Goal: Task Accomplishment & Management: Complete application form

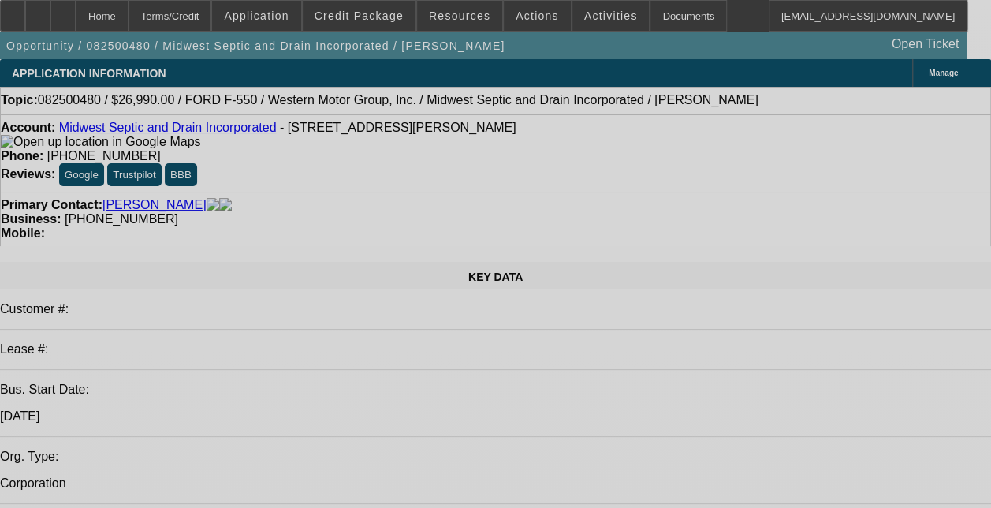
select select "0"
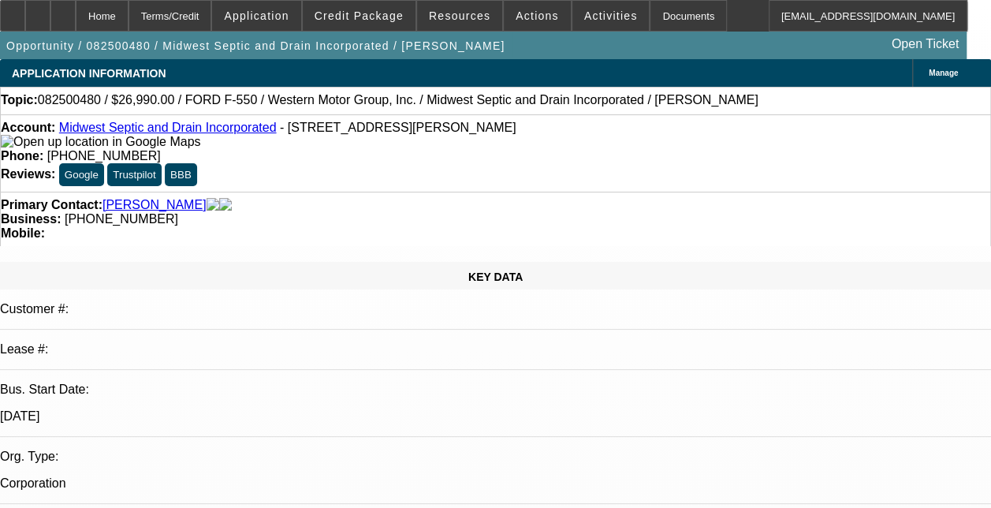
select select "0"
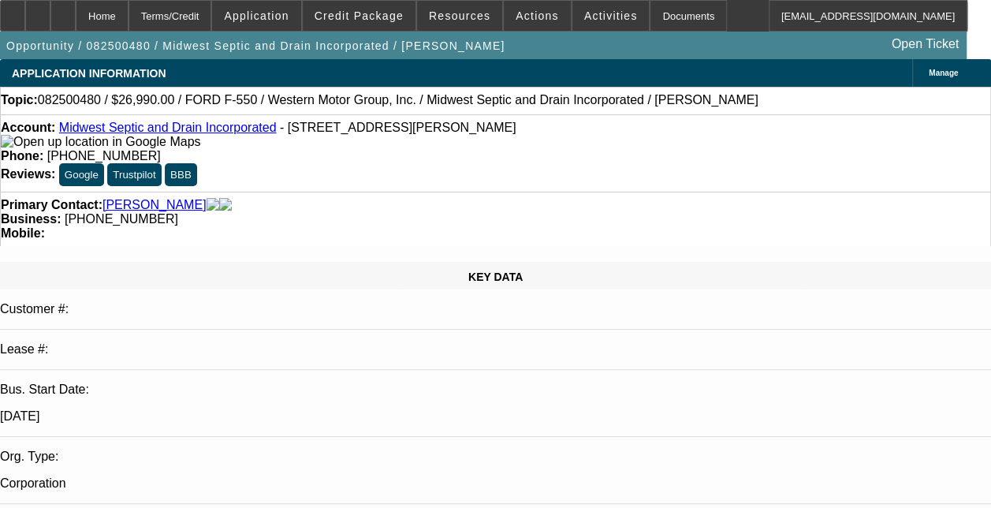
select select "0"
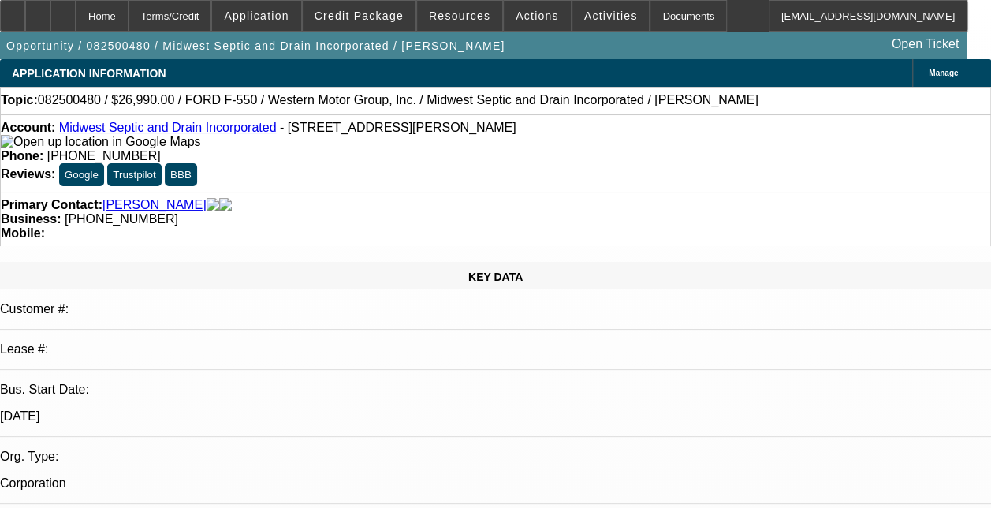
select select "0"
select select "1"
select select "6"
select select "1"
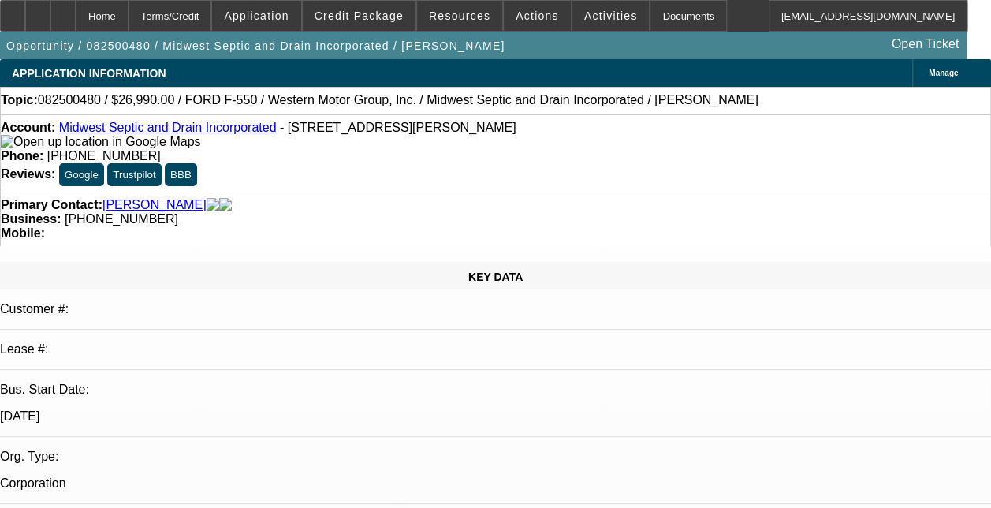
select select "1"
select select "6"
select select "1"
select select "6"
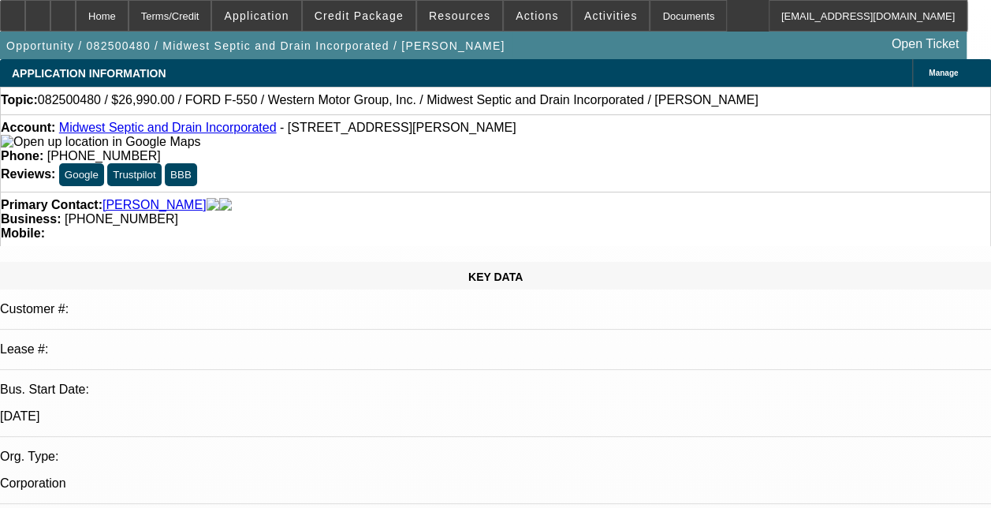
select select "1"
select select "6"
click at [364, 13] on span "Credit Package" at bounding box center [359, 15] width 89 height 13
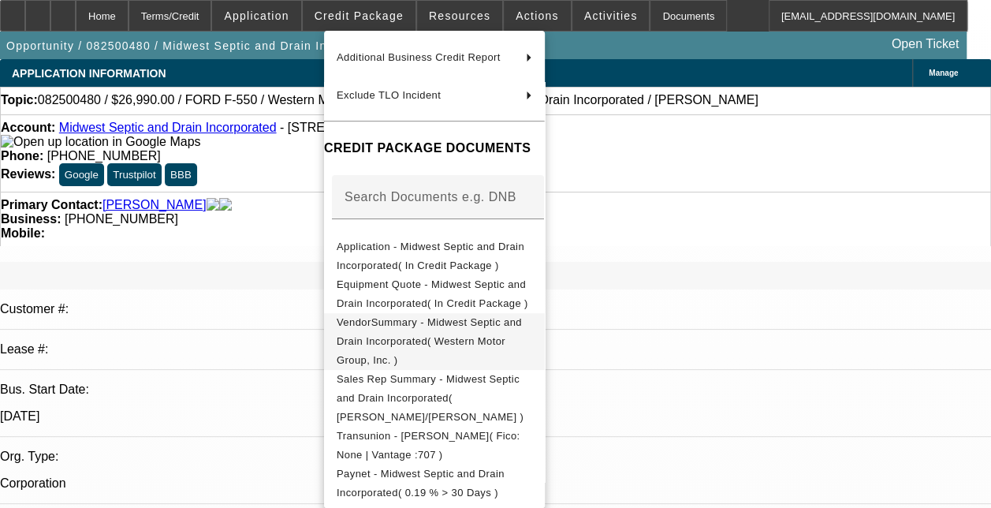
scroll to position [153, 0]
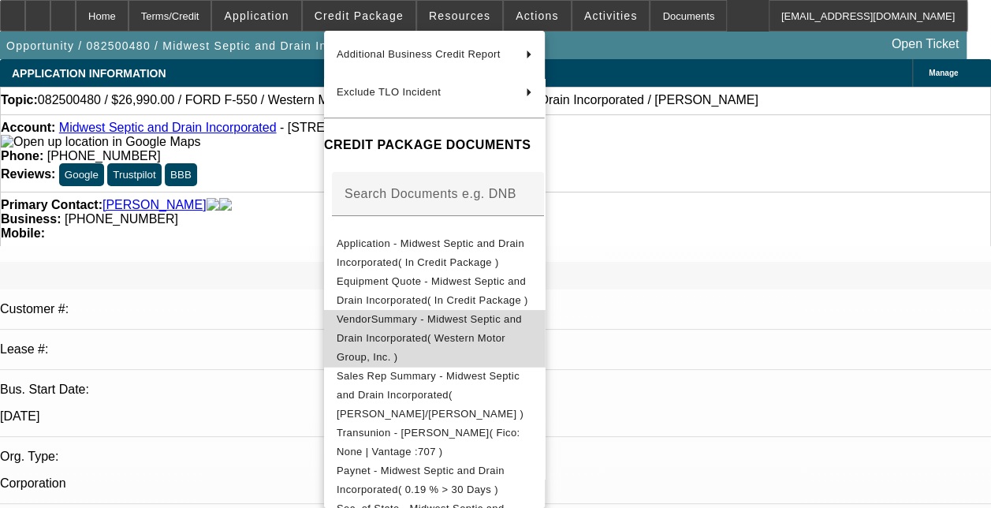
click at [460, 323] on span "VendorSummary - Midwest Septic and Drain Incorporated( Western Motor Group, Inc…" at bounding box center [435, 338] width 196 height 57
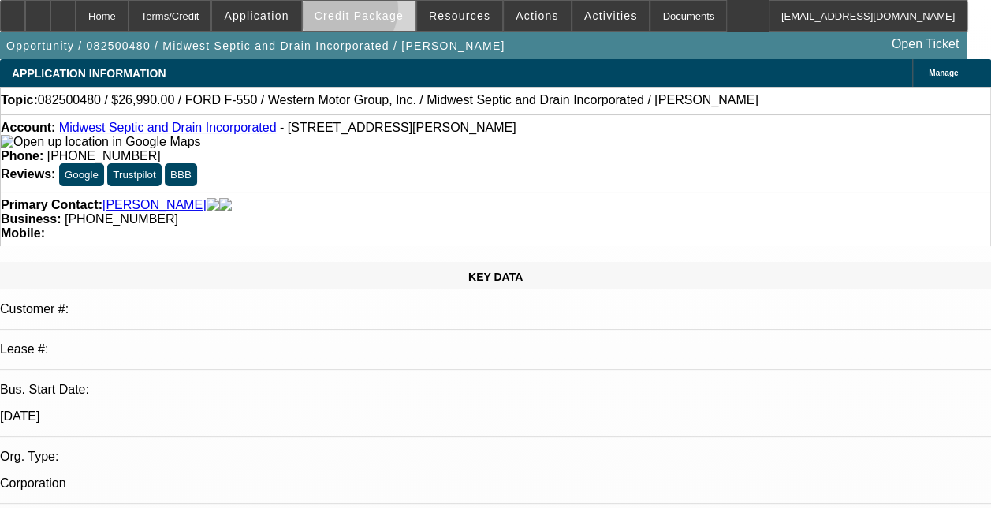
click at [368, 13] on span "Credit Package" at bounding box center [359, 15] width 89 height 13
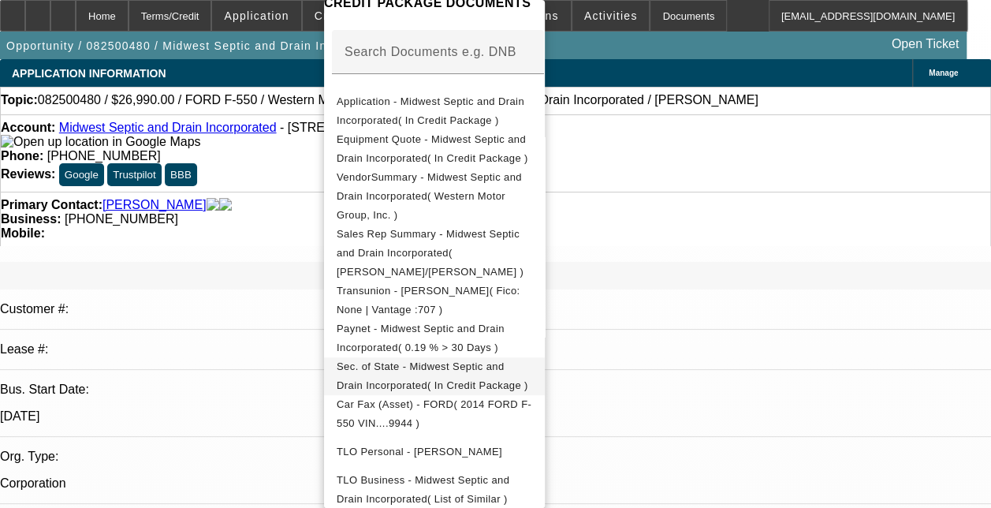
scroll to position [265, 0]
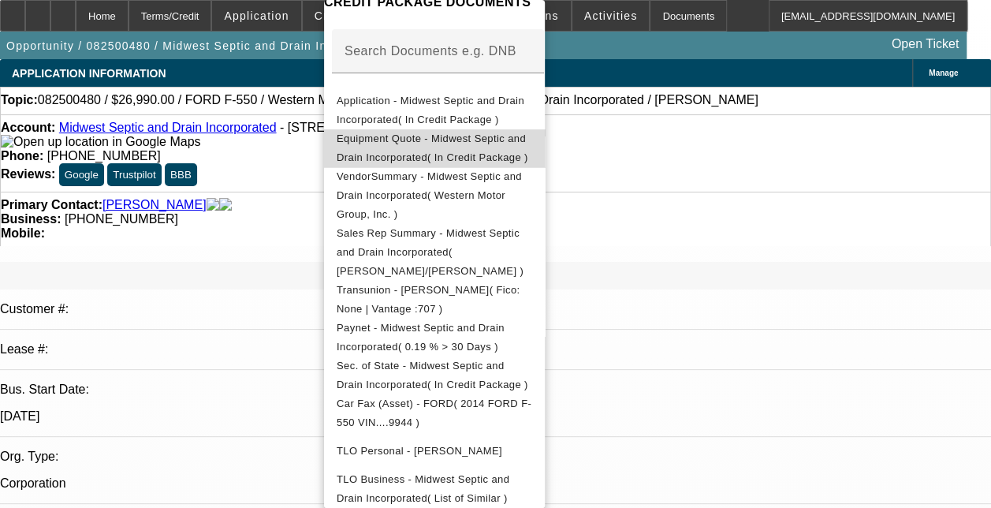
click at [508, 140] on span "Equipment Quote - Midwest Septic and Drain Incorporated( In Credit Package )" at bounding box center [433, 147] width 192 height 31
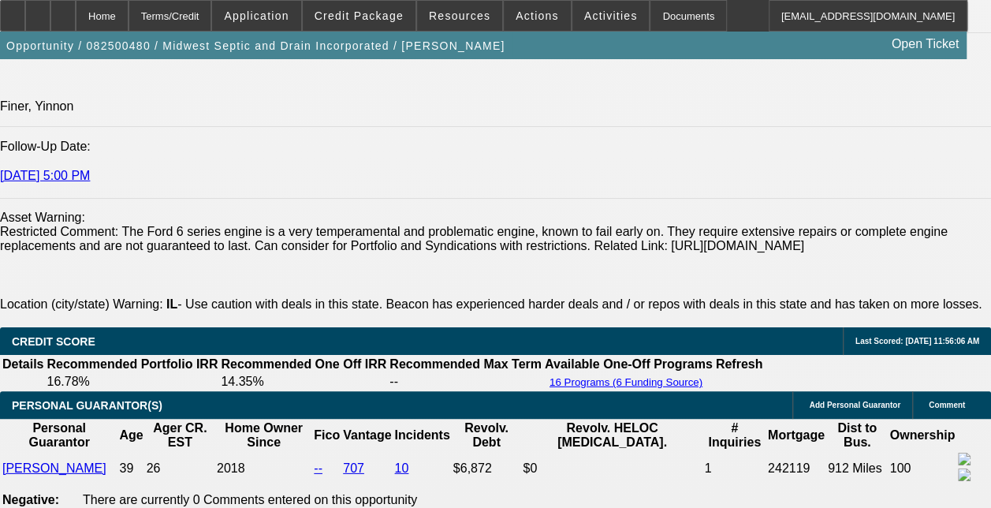
scroll to position [2158, 0]
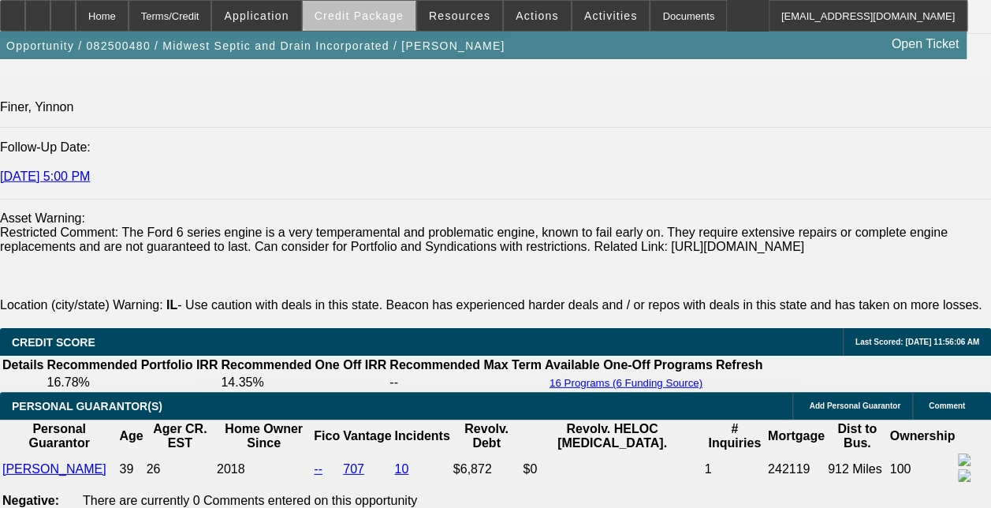
click at [393, 10] on span "Credit Package" at bounding box center [359, 15] width 89 height 13
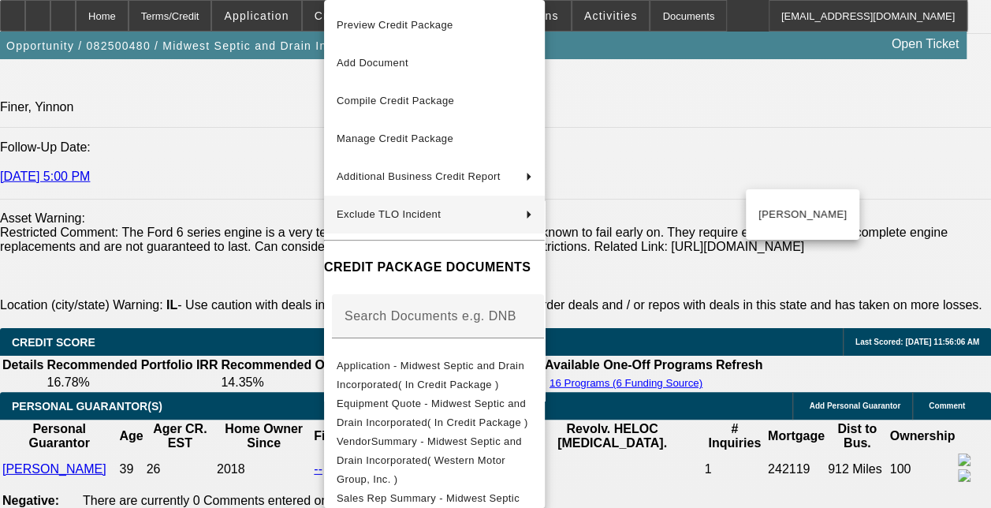
scroll to position [214, 0]
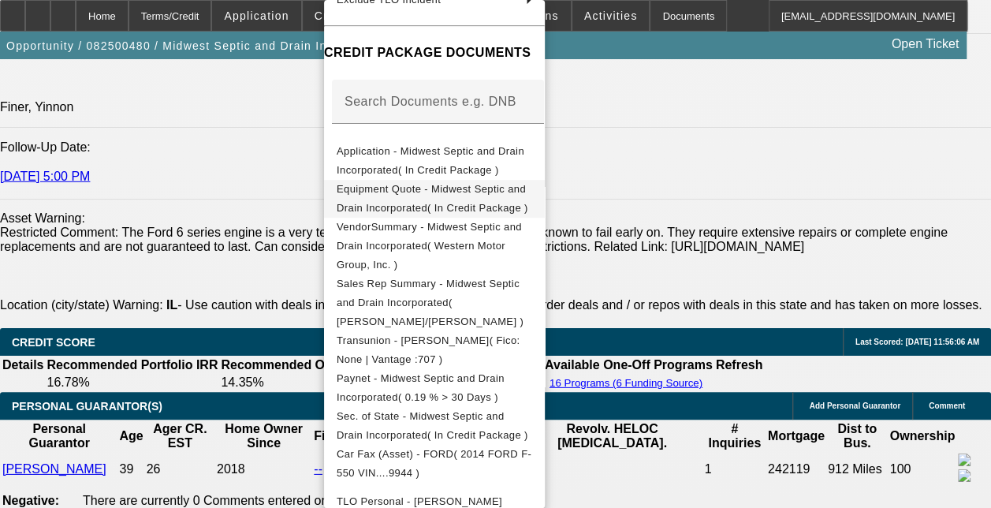
click at [454, 180] on button "Equipment Quote - Midwest Septic and Drain Incorporated( In Credit Package )" at bounding box center [434, 199] width 221 height 38
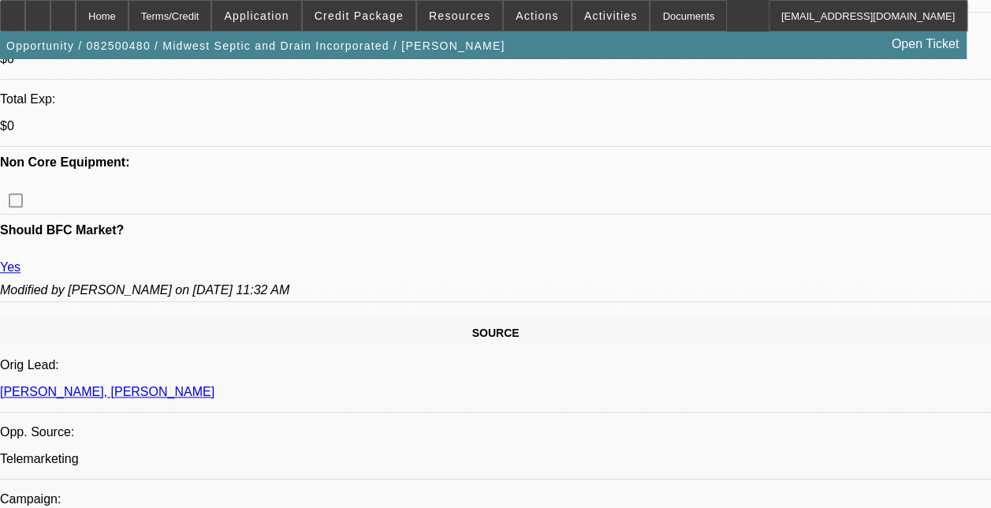
scroll to position [693, 0]
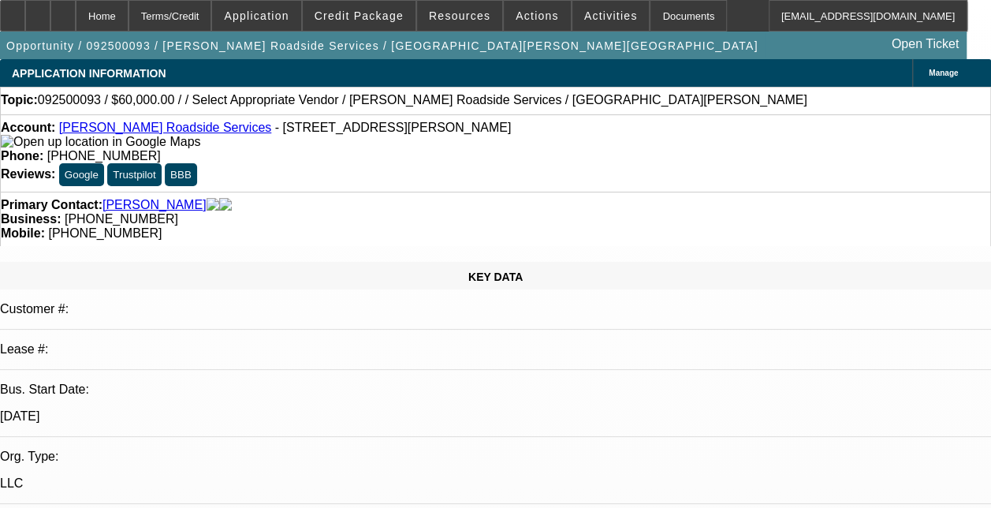
select select "0"
select select "2"
select select "0.1"
select select "0"
select select "2"
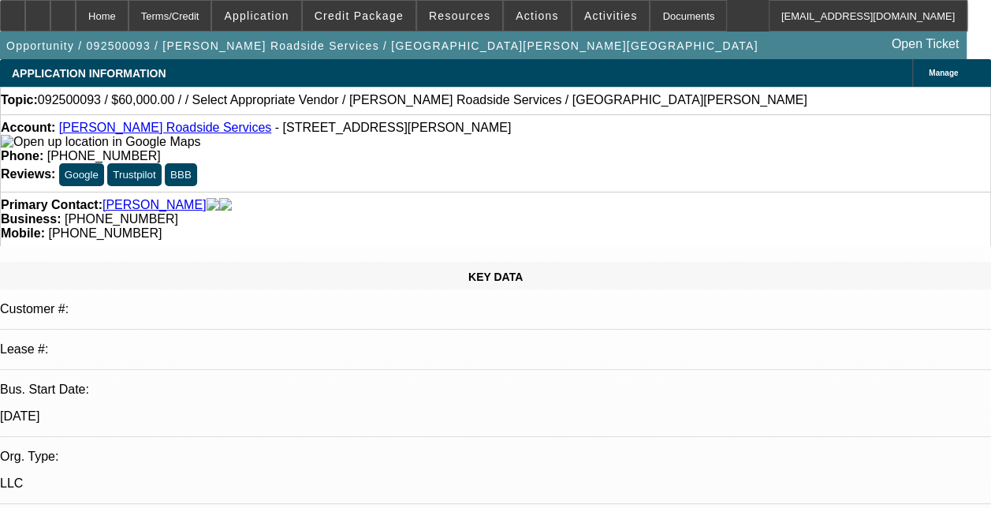
select select "0.1"
select select "1"
select select "2"
select select "4"
select select "1"
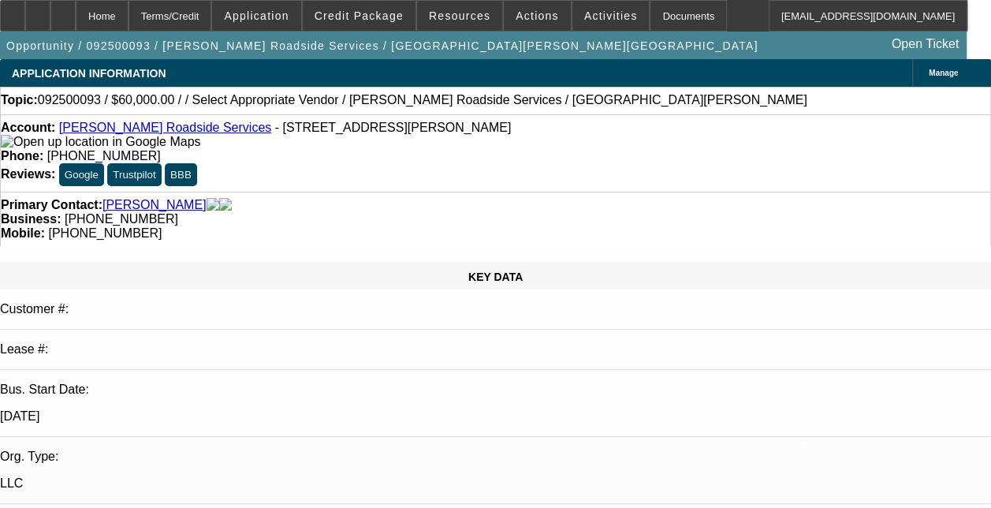
select select "2"
select select "4"
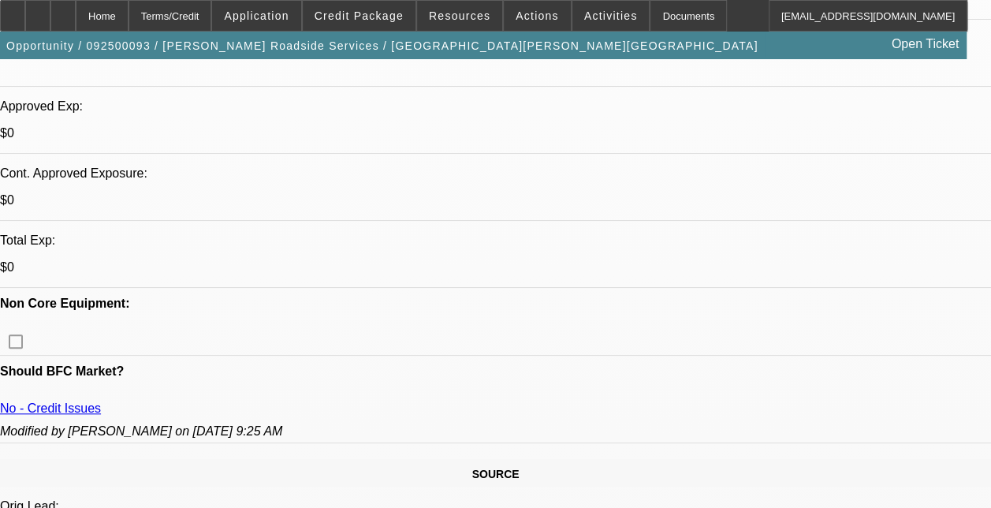
scroll to position [569, 0]
